Goal: Obtain resource: Download file/media

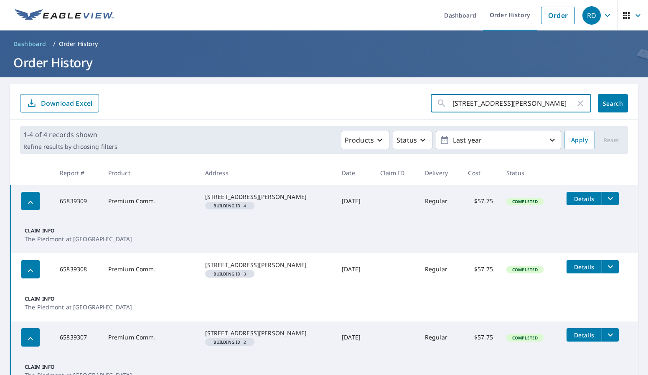
click at [475, 102] on input "[STREET_ADDRESS][PERSON_NAME]" at bounding box center [513, 102] width 123 height 23
paste input "[STREET_ADDRESS]"
type input "[STREET_ADDRESS]"
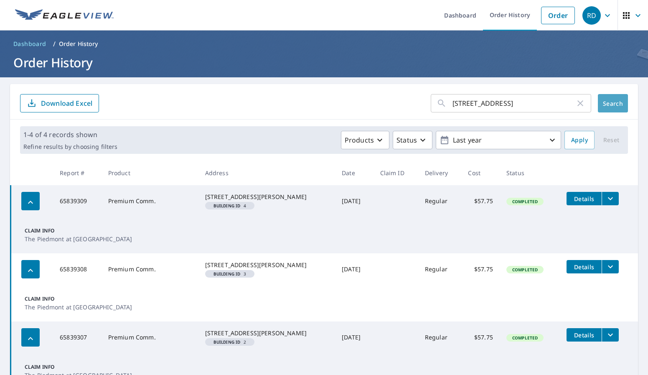
click at [611, 99] on span "Search" at bounding box center [612, 103] width 17 height 8
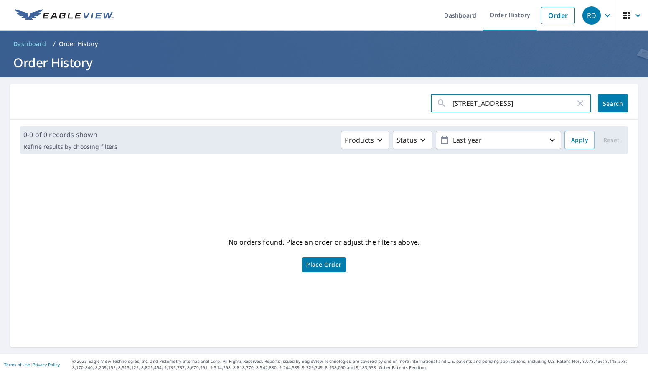
drag, startPoint x: 503, startPoint y: 104, endPoint x: 649, endPoint y: 123, distance: 147.0
click at [647, 123] on html "RD RD Dashboard Order History Order RD Dashboard / Order History Order History …" at bounding box center [324, 187] width 648 height 375
type input "[STREET_ADDRESS]"
click button "Search" at bounding box center [613, 103] width 30 height 18
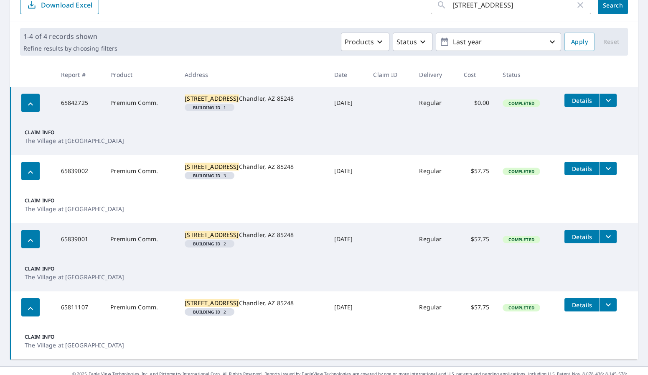
scroll to position [84, 0]
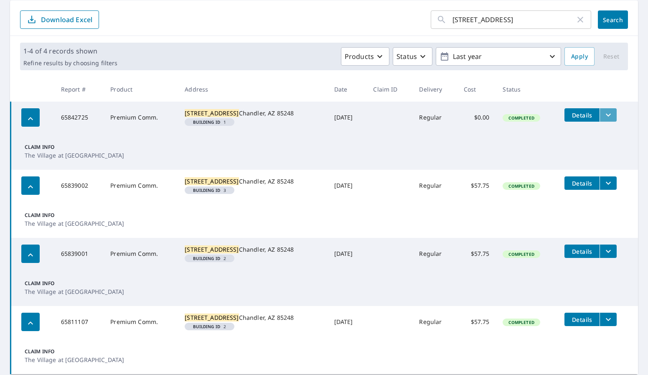
click at [603, 116] on icon "filesDropdownBtn-65842725" at bounding box center [608, 115] width 10 height 10
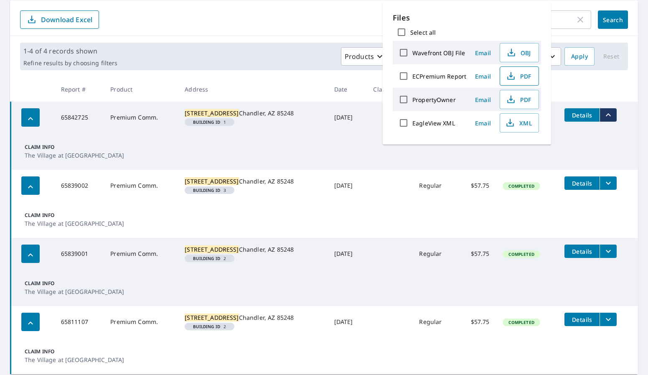
click at [522, 77] on span "PDF" at bounding box center [518, 76] width 27 height 10
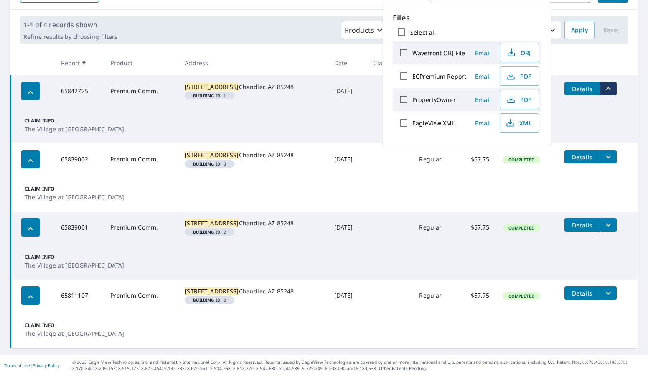
scroll to position [138, 0]
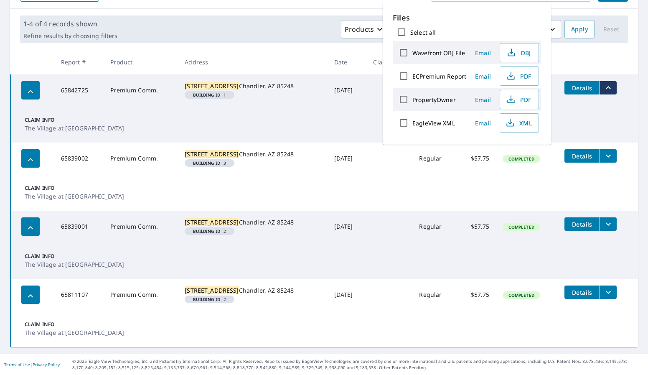
drag, startPoint x: 195, startPoint y: 10, endPoint x: 535, endPoint y: 20, distance: 340.1
click at [196, 20] on div "Products Status Last year" at bounding box center [341, 29] width 440 height 18
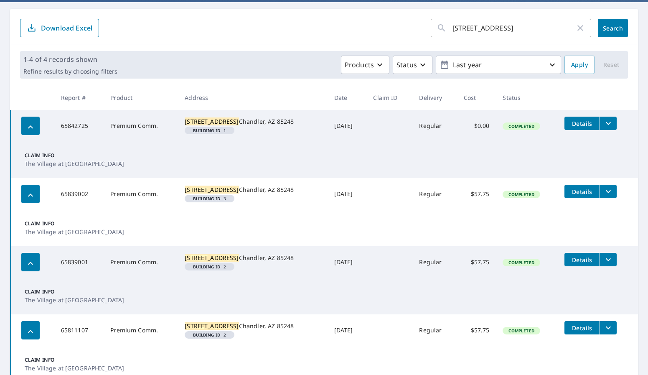
scroll to position [0, 0]
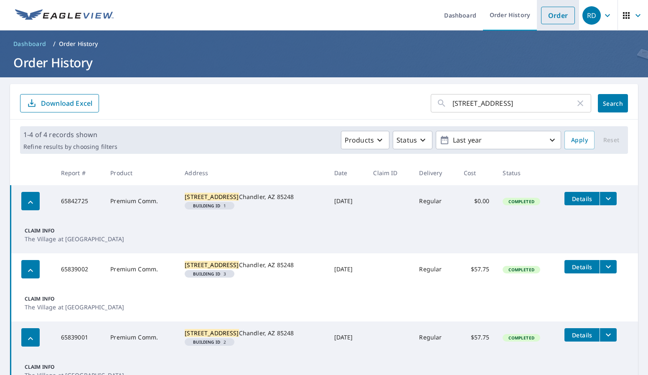
click at [554, 16] on link "Order" at bounding box center [558, 16] width 34 height 18
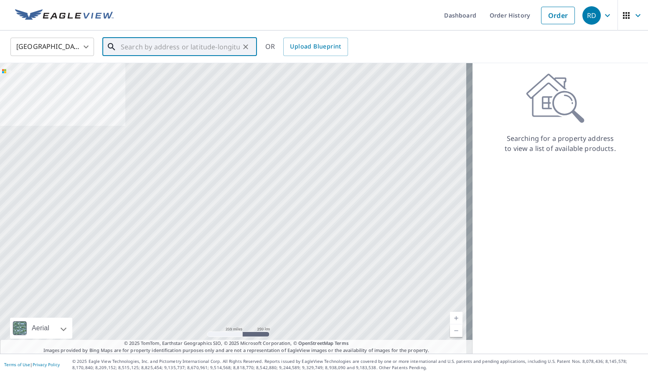
click at [233, 49] on input "text" at bounding box center [180, 46] width 119 height 23
paste input "[STREET_ADDRESS]"
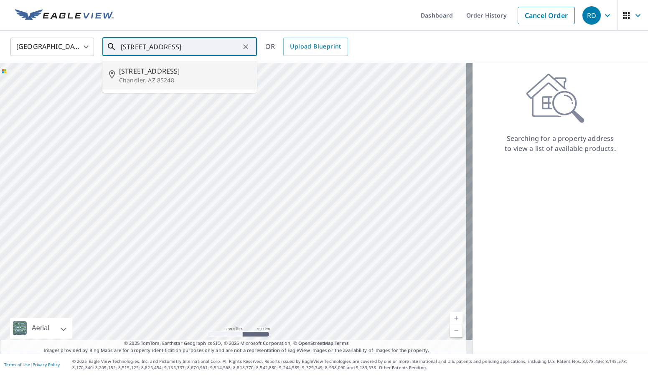
click at [208, 70] on span "[STREET_ADDRESS]" at bounding box center [184, 71] width 131 height 10
type input "[STREET_ADDRESS]"
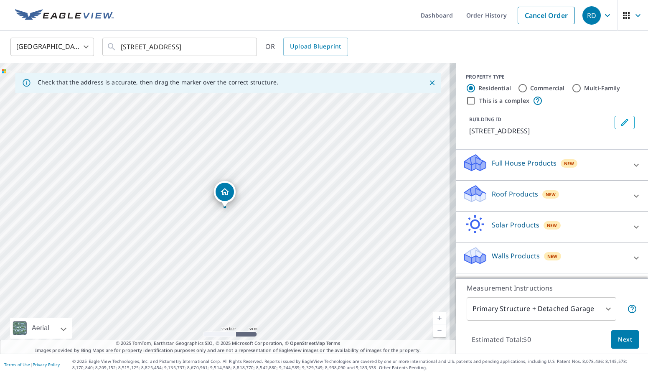
click at [540, 91] on label "Commercial" at bounding box center [547, 88] width 35 height 8
click at [527, 91] on input "Commercial" at bounding box center [522, 88] width 10 height 10
radio input "true"
type input "4"
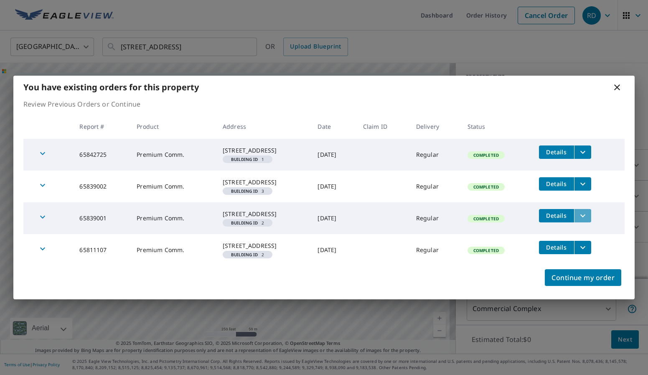
click at [588, 216] on icon "filesDropdownBtn-65839001" at bounding box center [583, 215] width 10 height 10
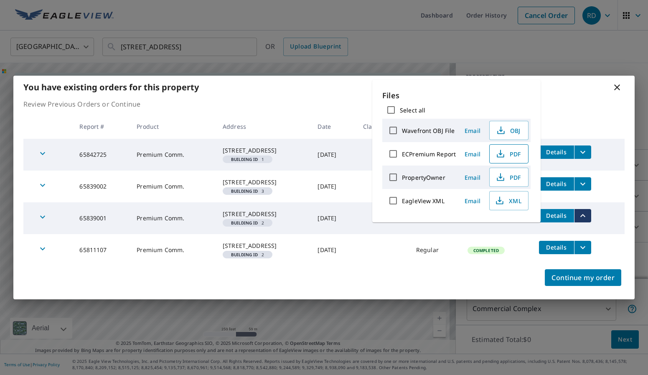
click at [513, 152] on span "PDF" at bounding box center [507, 154] width 27 height 10
click at [586, 251] on icon "filesDropdownBtn-65811107" at bounding box center [583, 247] width 10 height 10
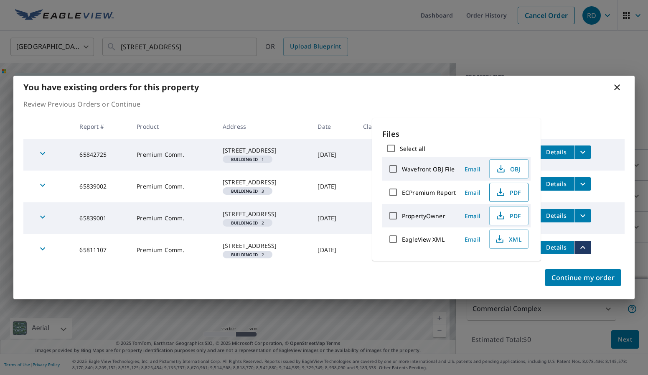
click at [509, 191] on span "PDF" at bounding box center [507, 192] width 27 height 10
click at [615, 82] on icon at bounding box center [617, 87] width 10 height 10
